Goal: Information Seeking & Learning: Learn about a topic

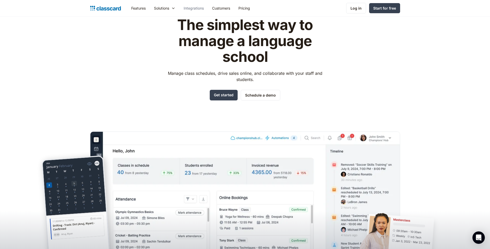
click at [200, 6] on link "Integrations" at bounding box center [194, 8] width 28 height 12
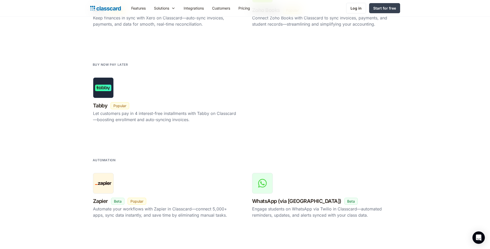
scroll to position [879, 0]
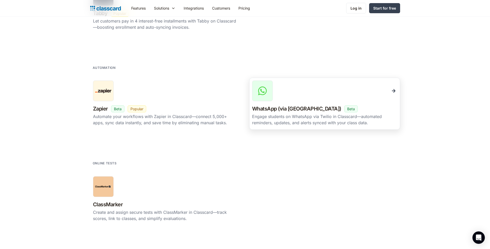
click at [277, 122] on div "Engage students on WhatsApp via Twilio in Classcard—automated reminders, update…" at bounding box center [324, 119] width 145 height 12
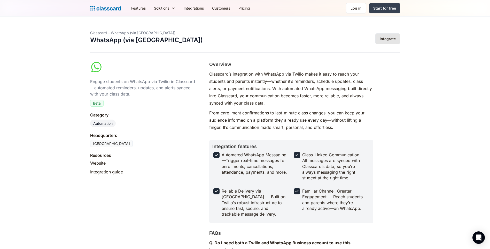
click at [392, 39] on link "Integrate" at bounding box center [388, 38] width 25 height 11
